Goal: Task Accomplishment & Management: Use online tool/utility

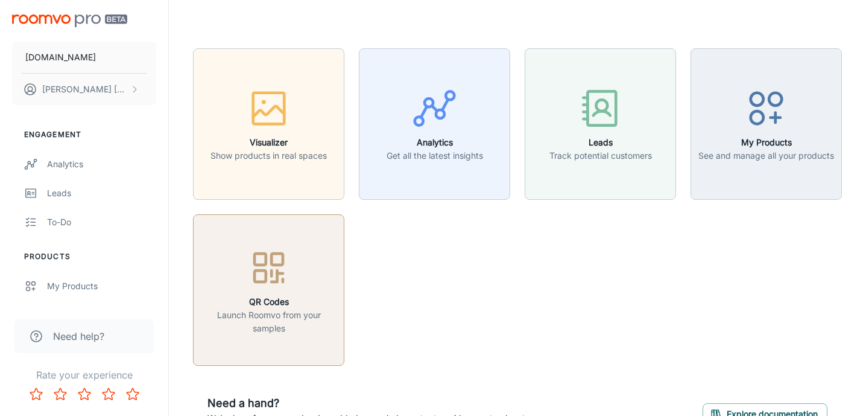
click at [254, 288] on icon "button" at bounding box center [268, 267] width 45 height 45
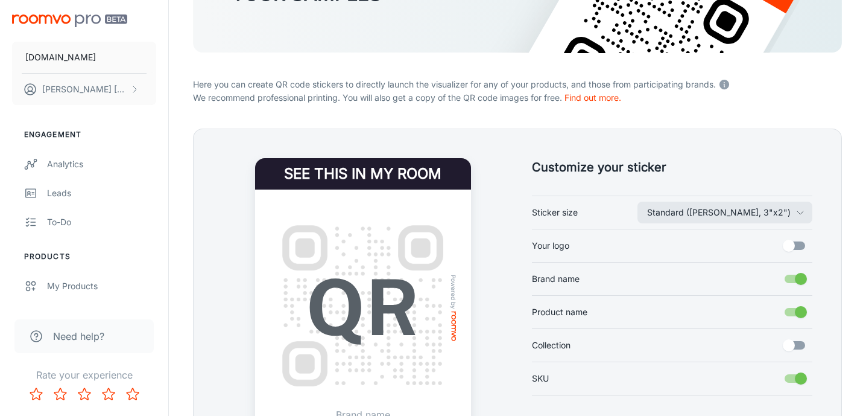
scroll to position [175, 0]
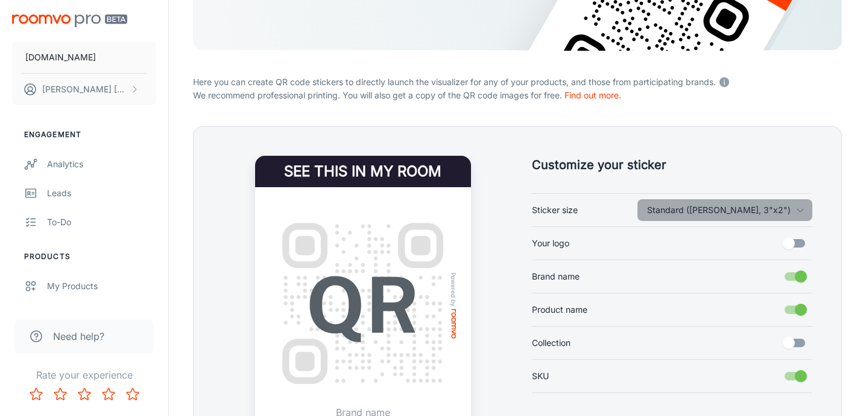
click at [795, 208] on button "Standard ([PERSON_NAME], 3"x2")" at bounding box center [725, 210] width 175 height 22
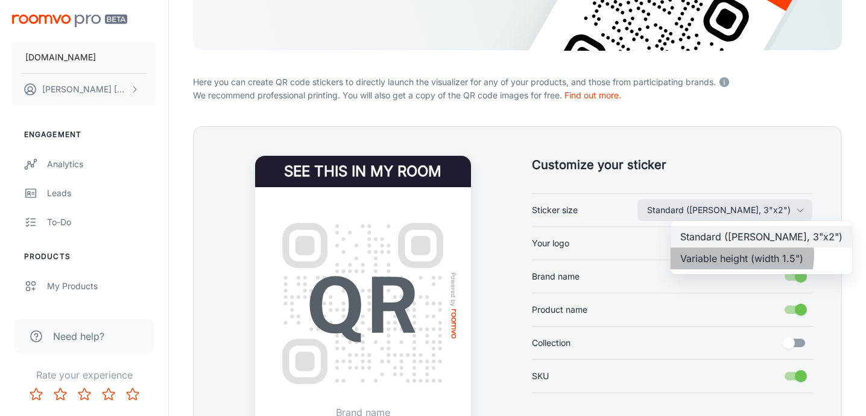
click at [741, 255] on li "Variable height (width 1.5")" at bounding box center [762, 258] width 182 height 22
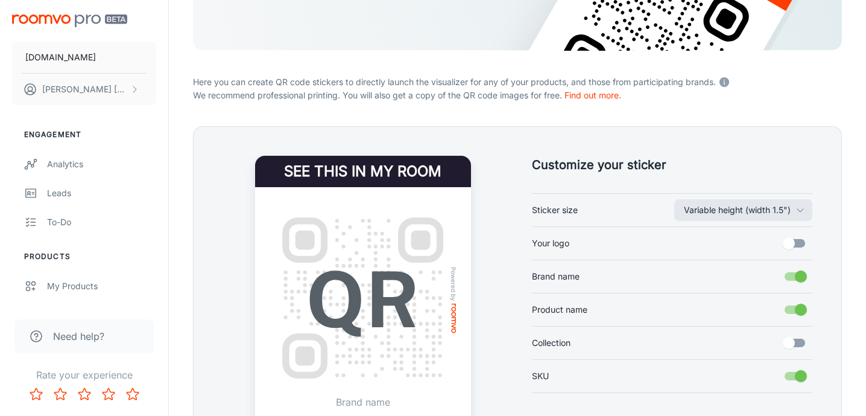
click at [795, 271] on input "Brand name" at bounding box center [801, 276] width 69 height 23
checkbox input "false"
click at [795, 310] on input "Product name" at bounding box center [801, 309] width 69 height 23
checkbox input "false"
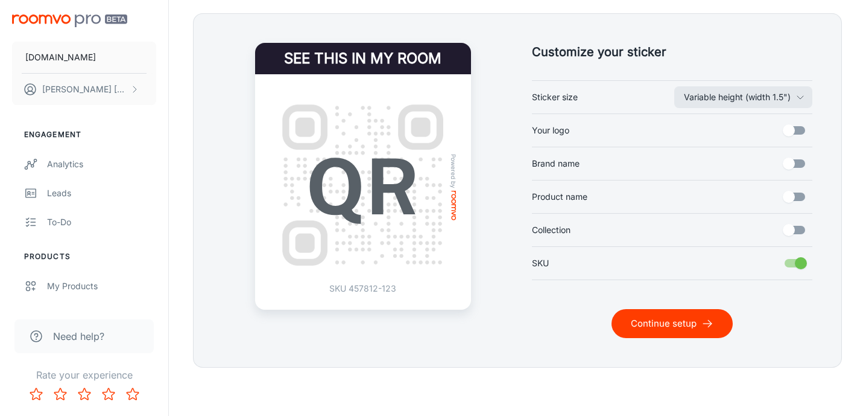
click at [671, 322] on button "Continue setup" at bounding box center [672, 323] width 121 height 29
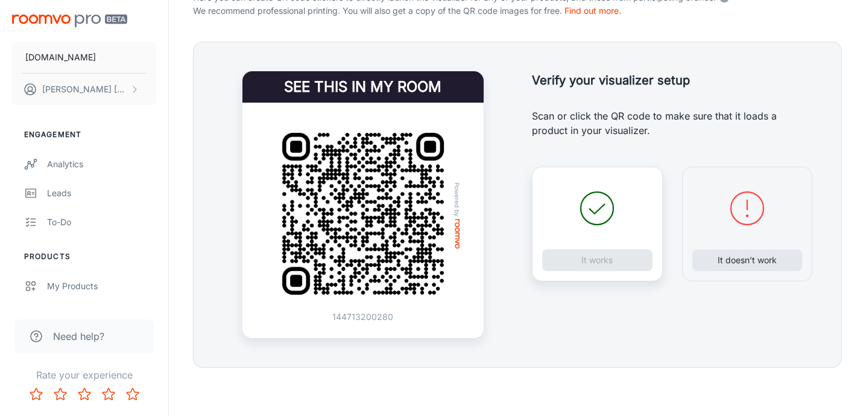
scroll to position [259, 0]
click at [753, 264] on button "It doesn’t work" at bounding box center [748, 260] width 110 height 22
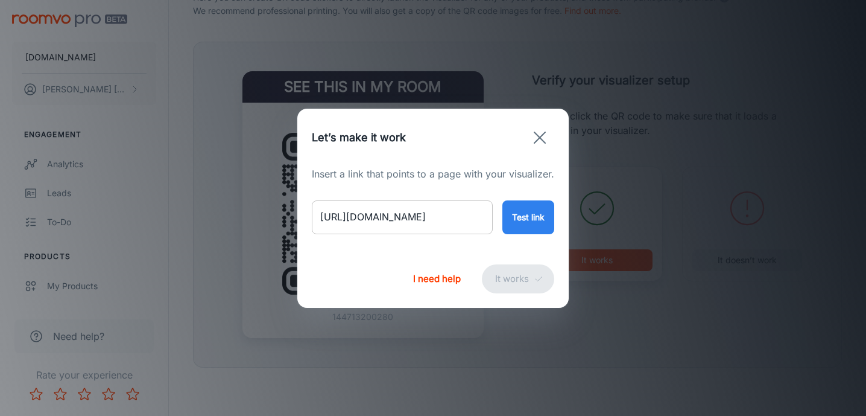
click at [408, 221] on input "[URL][DOMAIN_NAME]" at bounding box center [402, 217] width 181 height 34
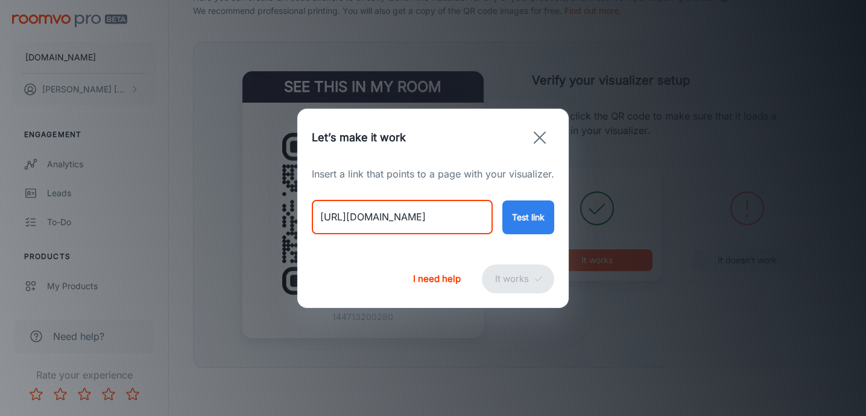
click at [408, 221] on input "[URL][DOMAIN_NAME]" at bounding box center [402, 217] width 181 height 34
paste input "art-print-5009257934"
type input "[URL][DOMAIN_NAME]"
click at [527, 214] on button "Test link" at bounding box center [529, 217] width 52 height 34
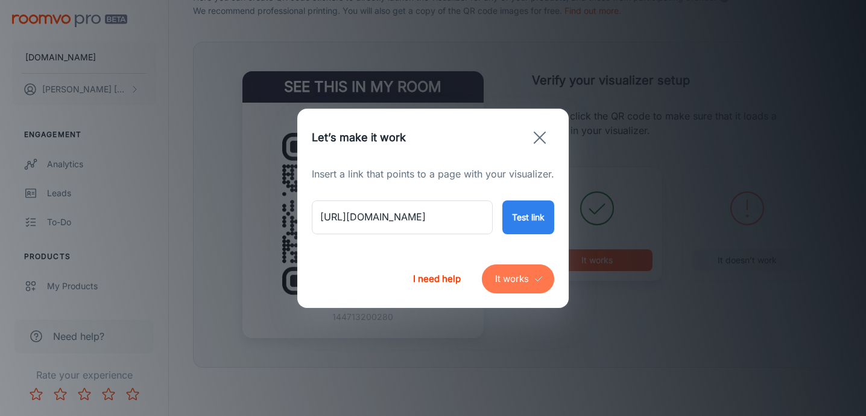
click at [523, 281] on button "It works" at bounding box center [518, 278] width 72 height 29
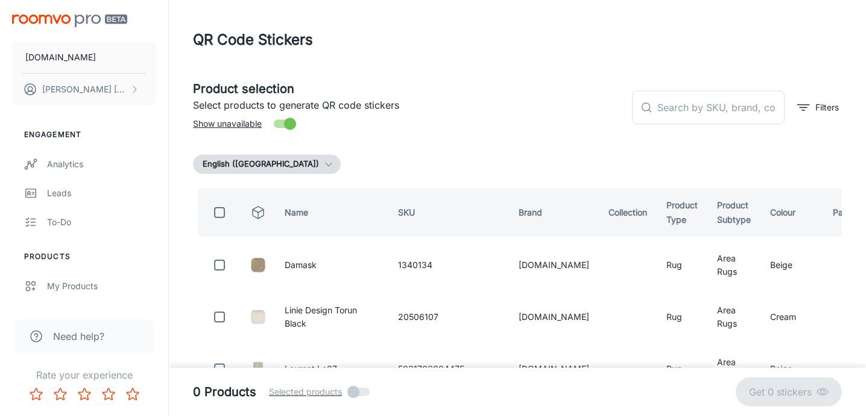
scroll to position [0, 0]
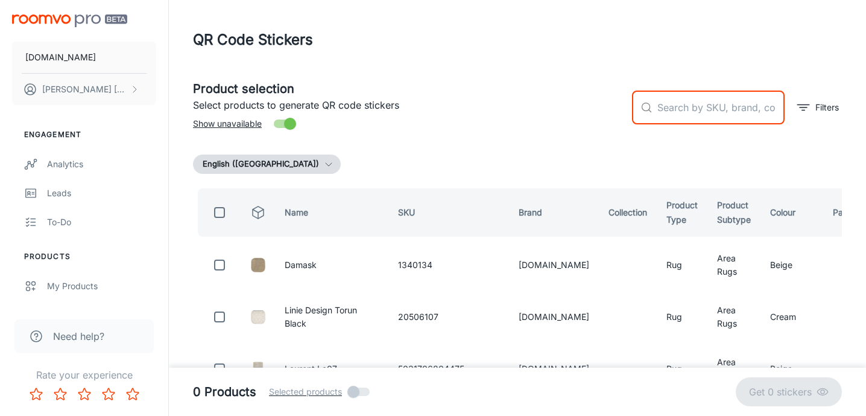
click at [682, 112] on input "text" at bounding box center [721, 108] width 127 height 34
paste input "Art Print 5009257934"
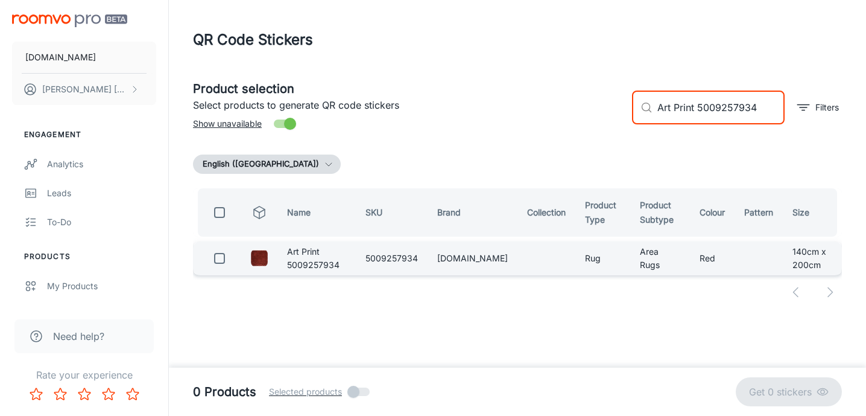
type input "Art Print 5009257934"
click at [220, 264] on input "checkbox" at bounding box center [220, 258] width 24 height 24
checkbox input "true"
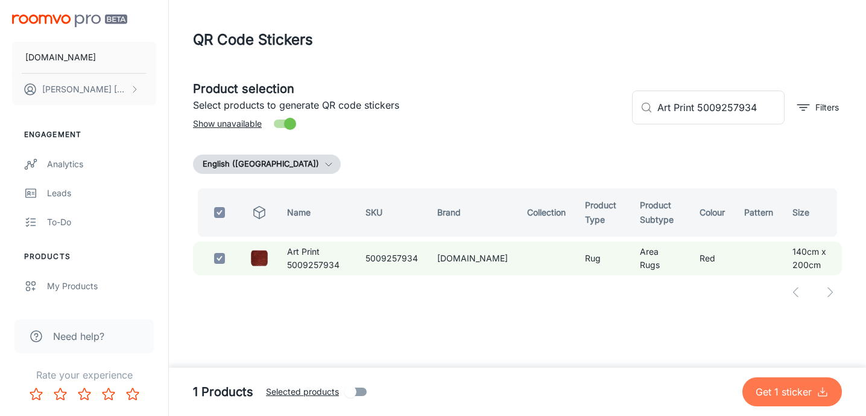
click at [769, 389] on p "Get 1 sticker" at bounding box center [786, 391] width 61 height 14
checkbox input "false"
